Goal: Obtain resource: Download file/media

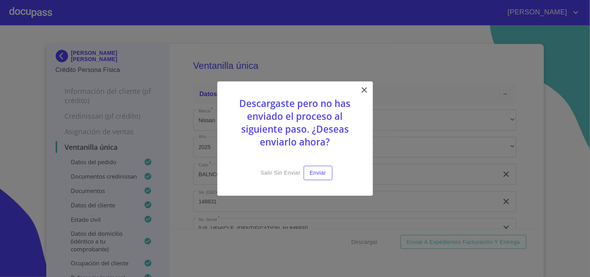
click at [362, 86] on icon at bounding box center [364, 89] width 9 height 9
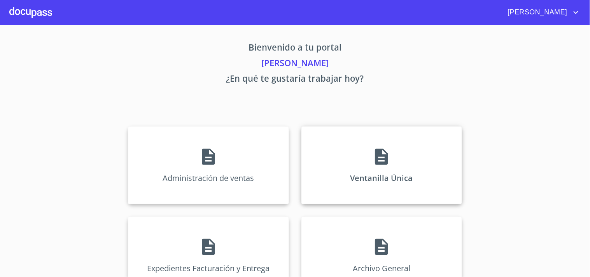
click at [372, 153] on icon at bounding box center [381, 156] width 19 height 19
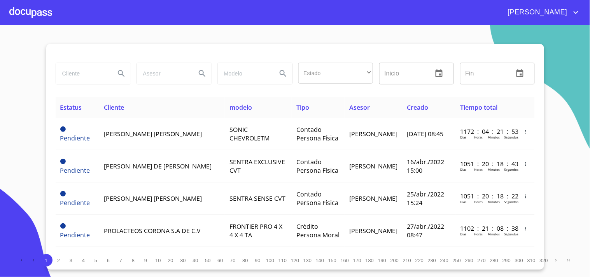
click at [89, 86] on div at bounding box center [93, 74] width 81 height 28
click at [82, 73] on input "search" at bounding box center [82, 73] width 53 height 21
type input "k"
type input "[PERSON_NAME]"
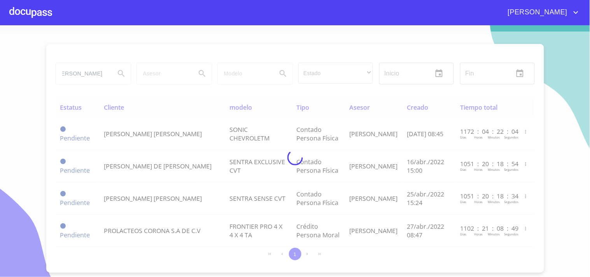
scroll to position [0, 0]
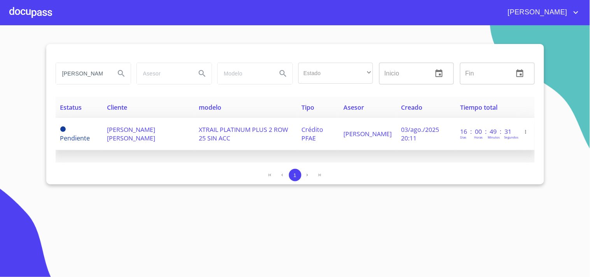
click at [214, 126] on span "XTRAIL PLATINUM PLUS 2 ROW 25 SIN ACC" at bounding box center [243, 133] width 89 height 17
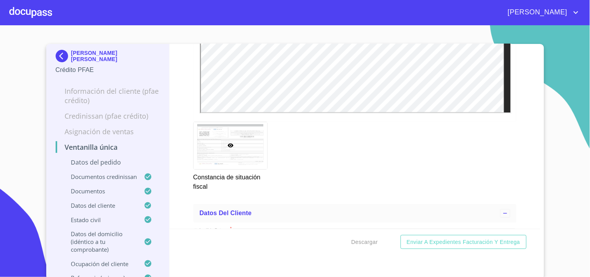
scroll to position [2421, 0]
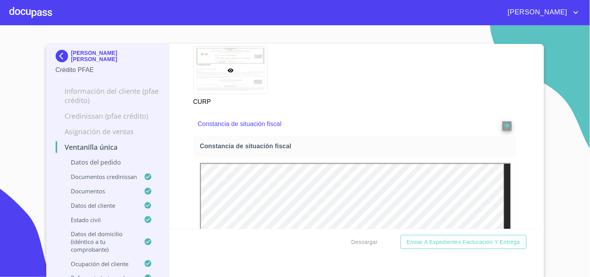
click at [47, 15] on div at bounding box center [30, 12] width 43 height 25
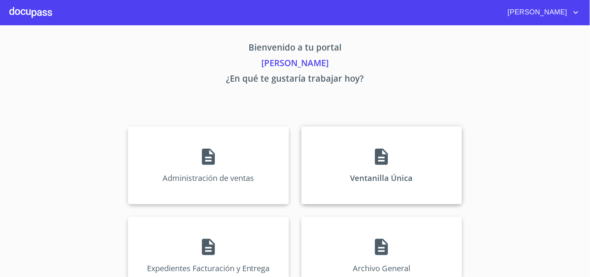
click at [388, 148] on icon at bounding box center [381, 156] width 19 height 19
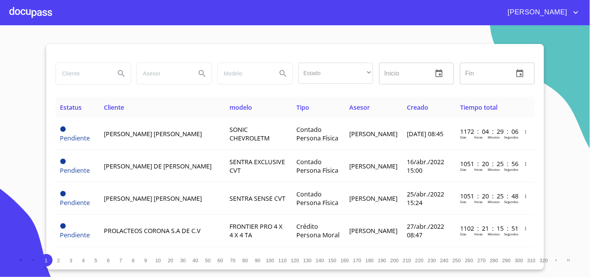
click at [84, 75] on input "search" at bounding box center [82, 73] width 53 height 21
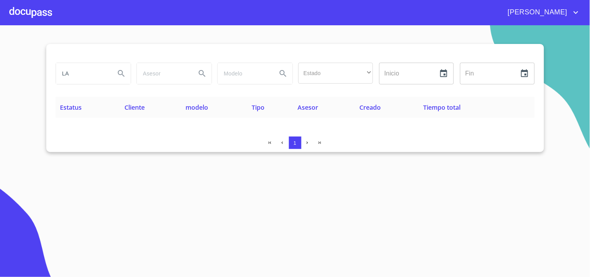
type input "L"
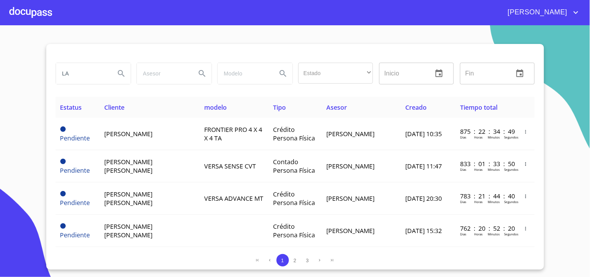
type input "L"
type input "[PERSON_NAME]"
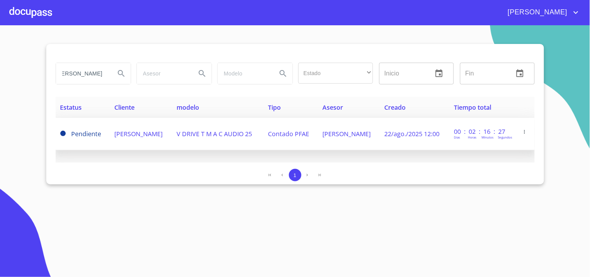
scroll to position [0, 0]
click at [309, 137] on span "Contado PFAE" at bounding box center [288, 134] width 41 height 9
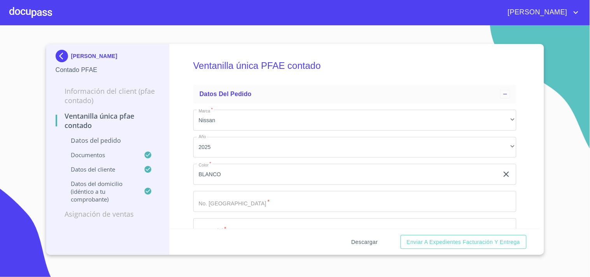
click at [368, 238] on span "Descargar" at bounding box center [365, 242] width 26 height 10
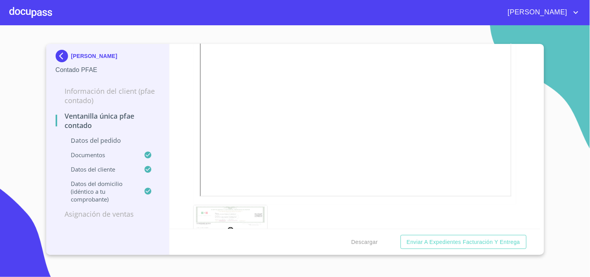
scroll to position [1340, 0]
